Goal: Register for event/course

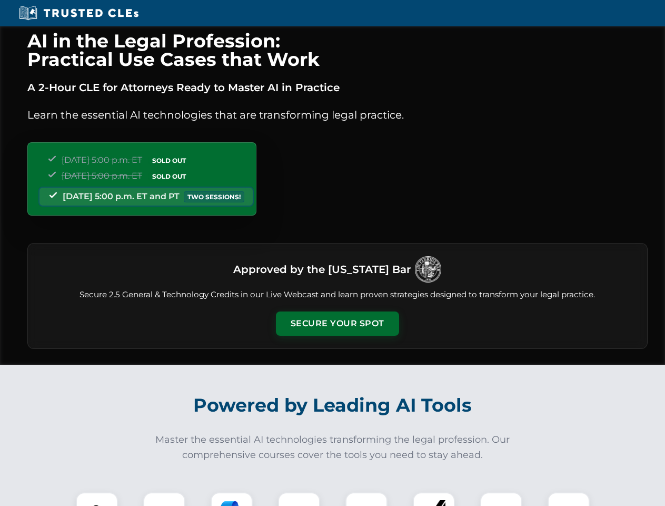
click at [337, 323] on button "Secure Your Spot" at bounding box center [337, 323] width 123 height 24
click at [97, 499] on img at bounding box center [97, 513] width 31 height 31
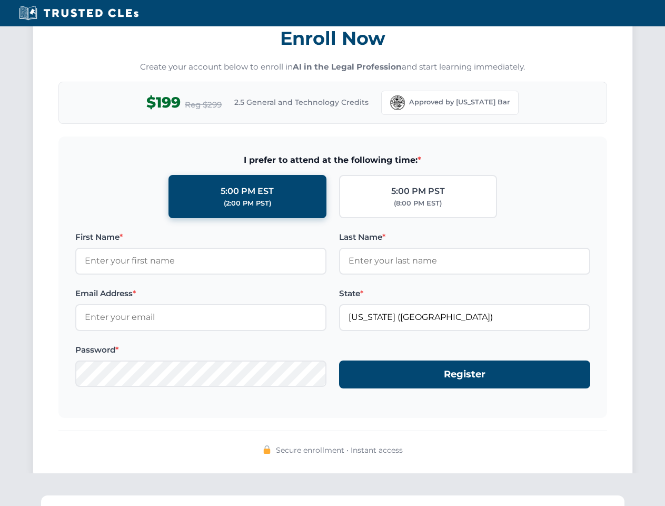
scroll to position [1034, 0]
